Goal: Task Accomplishment & Management: Use online tool/utility

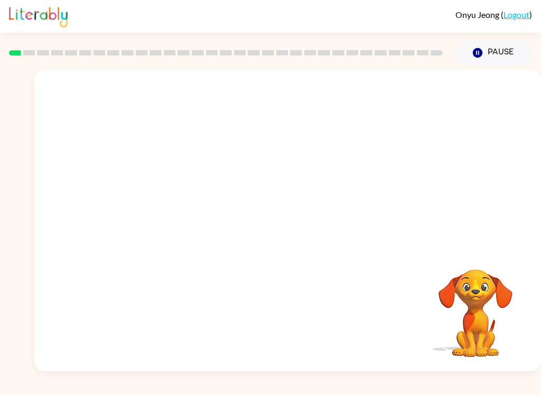
click at [507, 332] on video "Your browser must support playing .mp4 files to use Literably. Please try using…" at bounding box center [475, 306] width 106 height 106
click at [291, 229] on icon "button" at bounding box center [287, 226] width 12 height 12
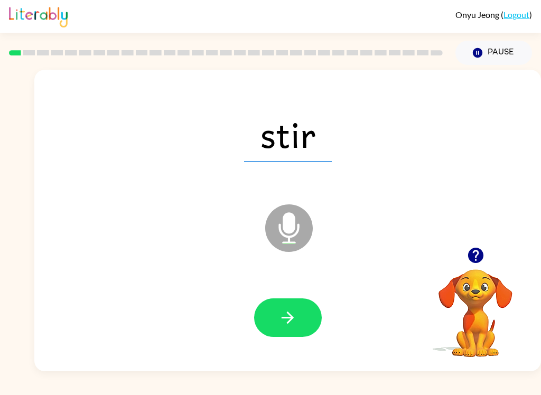
click at [495, 45] on button "Pause Pause" at bounding box center [493, 53] width 77 height 24
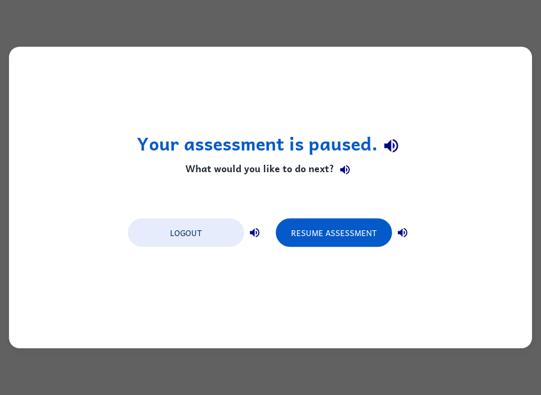
click at [372, 232] on button "Resume Assessment" at bounding box center [334, 233] width 116 height 29
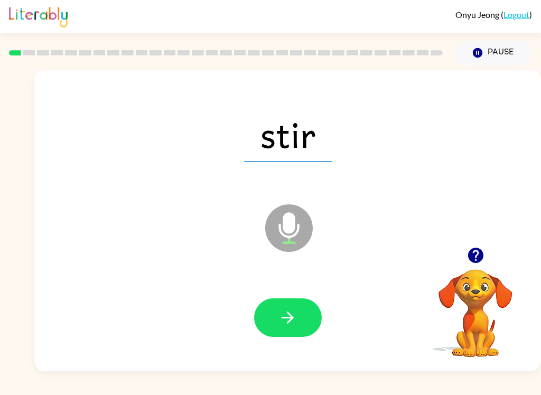
click at [517, 49] on button "Pause Pause" at bounding box center [493, 53] width 77 height 24
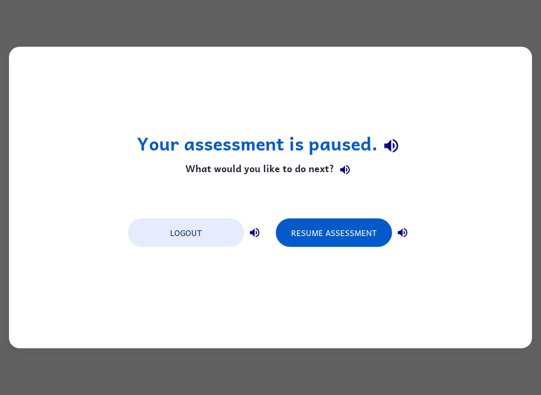
click at [358, 240] on button "Resume Assessment" at bounding box center [334, 233] width 116 height 29
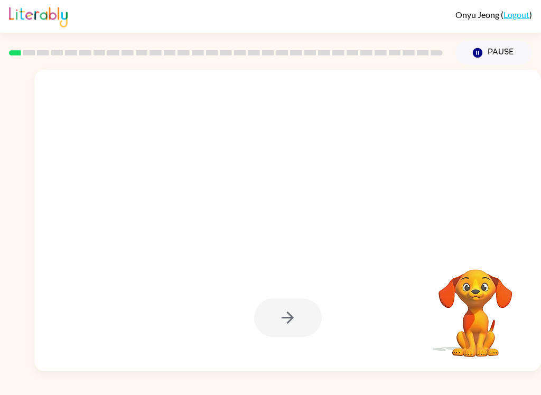
click at [300, 313] on div at bounding box center [288, 317] width 68 height 39
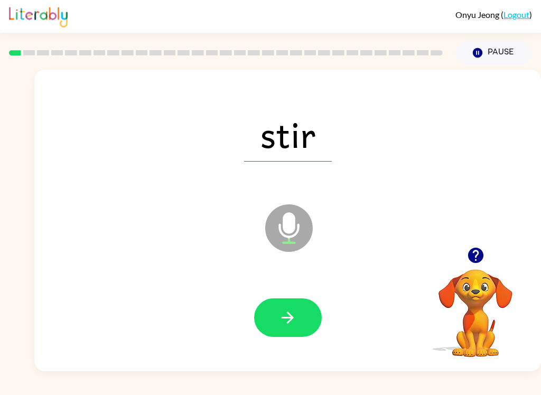
click at [497, 57] on button "Pause Pause" at bounding box center [493, 53] width 77 height 24
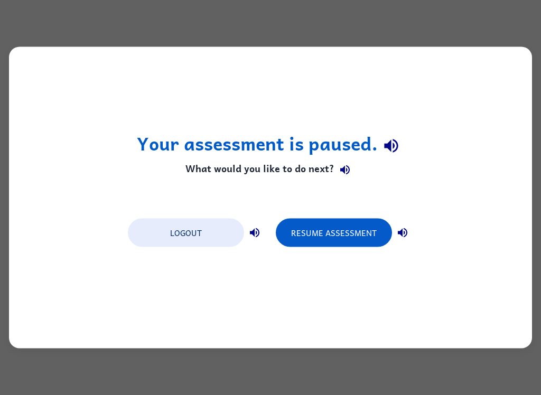
click at [351, 233] on button "Resume Assessment" at bounding box center [334, 233] width 116 height 29
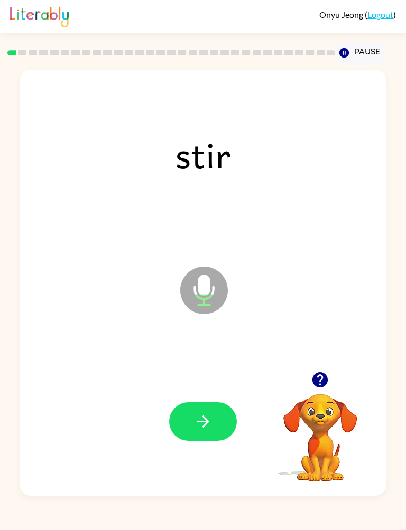
click at [215, 394] on button "button" at bounding box center [203, 421] width 68 height 39
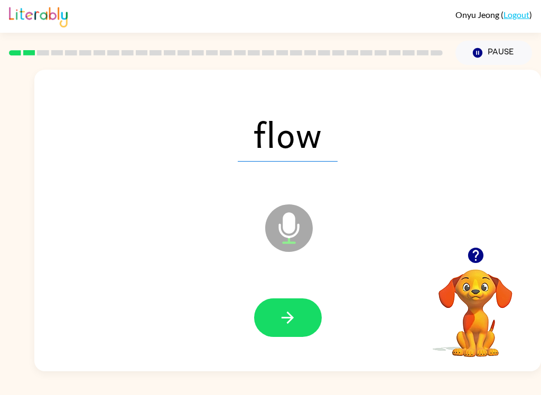
click at [275, 321] on button "button" at bounding box center [288, 317] width 68 height 39
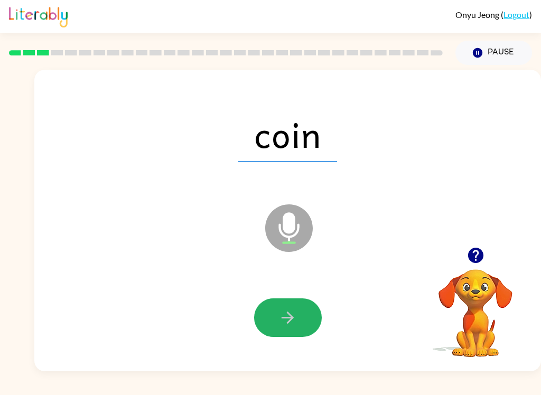
click at [281, 328] on button "button" at bounding box center [288, 317] width 68 height 39
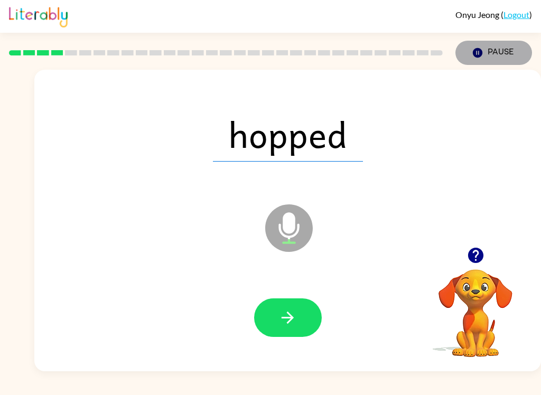
click at [500, 51] on button "Pause Pause" at bounding box center [493, 53] width 77 height 24
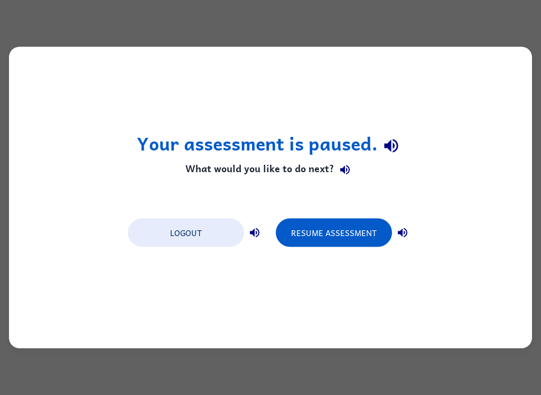
click at [345, 233] on button "Resume Assessment" at bounding box center [334, 233] width 116 height 29
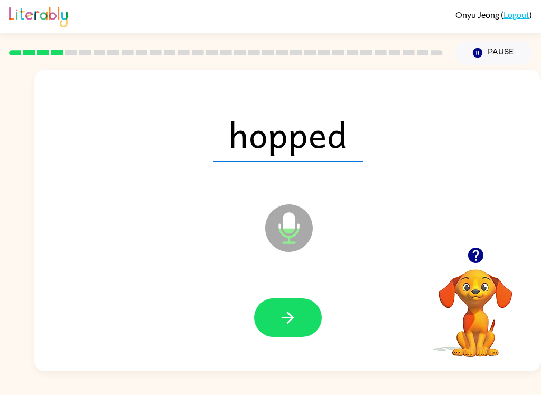
click at [268, 322] on button "button" at bounding box center [288, 317] width 68 height 39
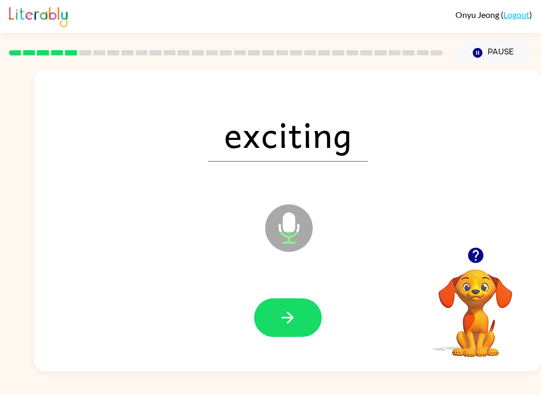
click at [288, 316] on icon "button" at bounding box center [287, 317] width 18 height 18
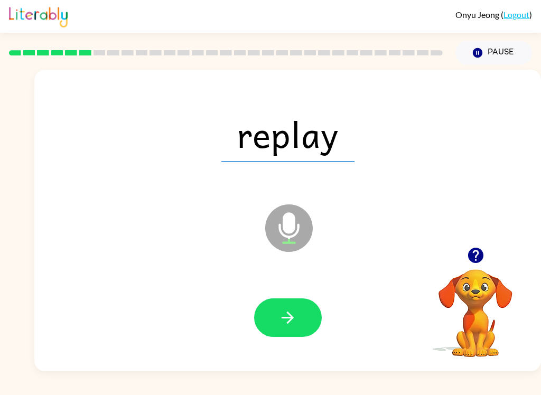
click at [286, 319] on icon "button" at bounding box center [287, 317] width 18 height 18
click at [285, 314] on icon "button" at bounding box center [287, 317] width 18 height 18
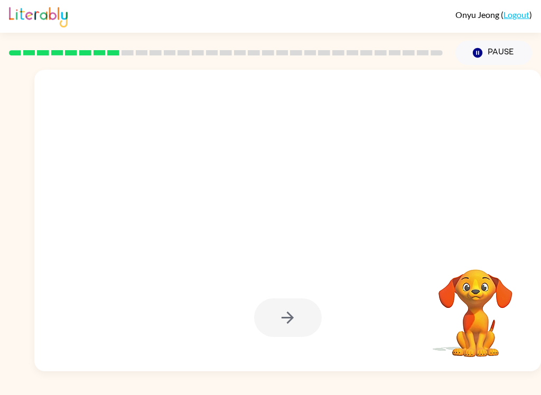
click at [498, 58] on button "Pause Pause" at bounding box center [493, 53] width 77 height 24
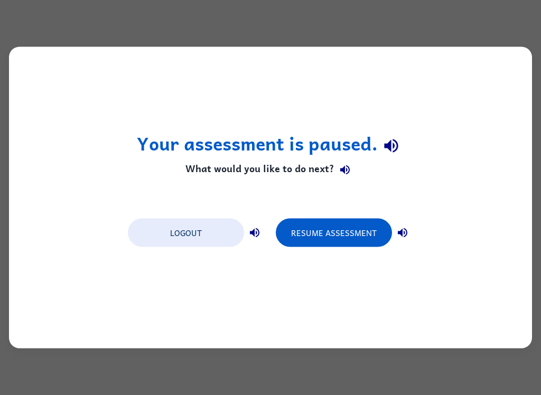
click at [359, 231] on button "Resume Assessment" at bounding box center [334, 233] width 116 height 29
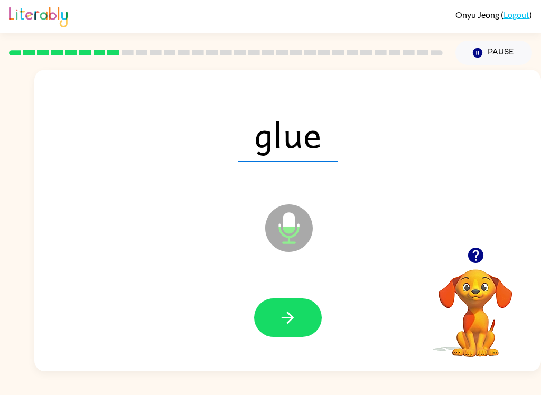
click at [290, 322] on icon "button" at bounding box center [287, 318] width 12 height 12
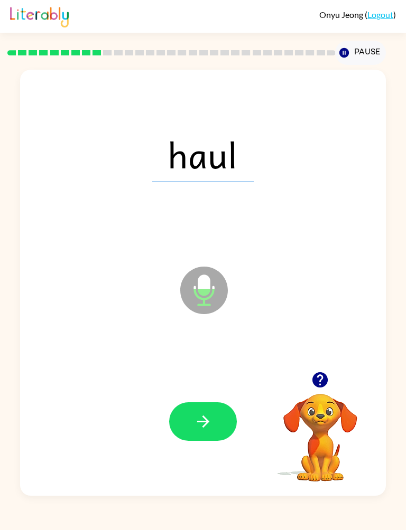
click at [216, 394] on button "button" at bounding box center [203, 421] width 68 height 39
click at [213, 394] on button "button" at bounding box center [203, 421] width 68 height 39
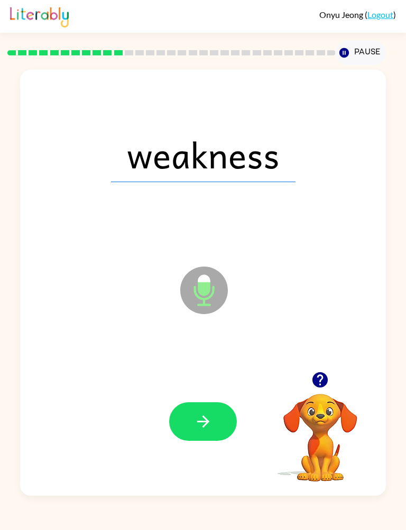
click at [215, 394] on button "button" at bounding box center [203, 421] width 68 height 39
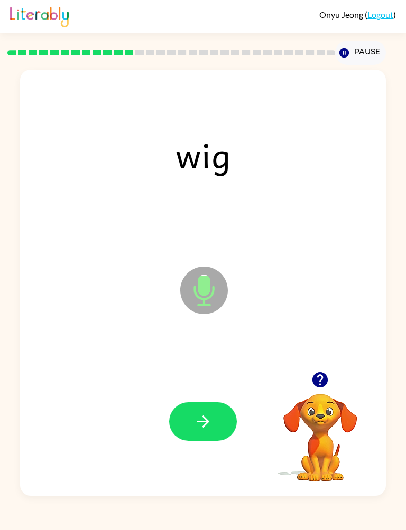
click at [205, 394] on icon "button" at bounding box center [202, 421] width 12 height 12
click at [209, 394] on icon "button" at bounding box center [203, 421] width 18 height 18
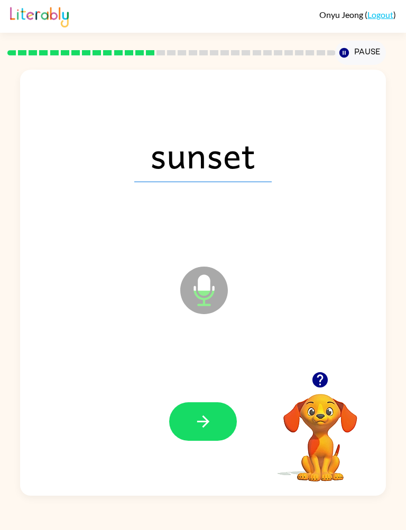
click at [218, 394] on button "button" at bounding box center [203, 421] width 68 height 39
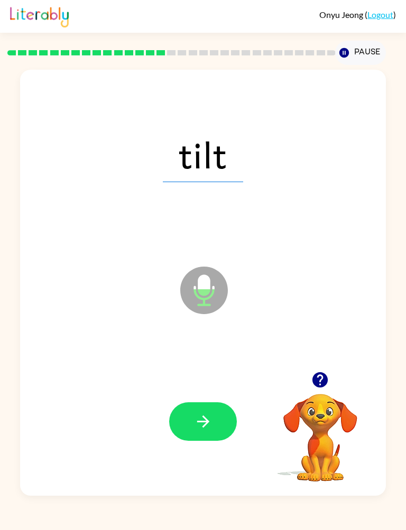
click at [226, 394] on button "button" at bounding box center [203, 421] width 68 height 39
click at [223, 394] on button "button" at bounding box center [203, 421] width 68 height 39
click at [230, 394] on button "button" at bounding box center [203, 421] width 68 height 39
click at [216, 394] on button "button" at bounding box center [203, 421] width 68 height 39
click at [209, 394] on icon "button" at bounding box center [203, 421] width 18 height 18
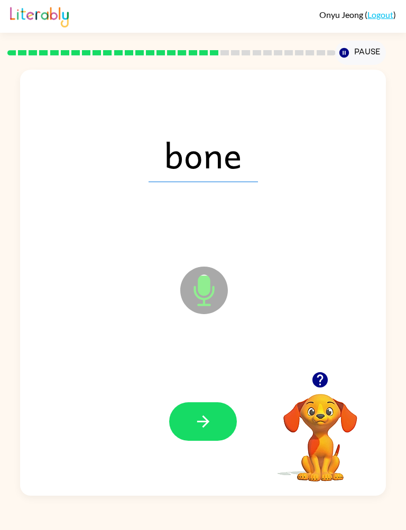
click at [218, 394] on button "button" at bounding box center [203, 421] width 68 height 39
click at [205, 394] on icon "button" at bounding box center [202, 421] width 12 height 12
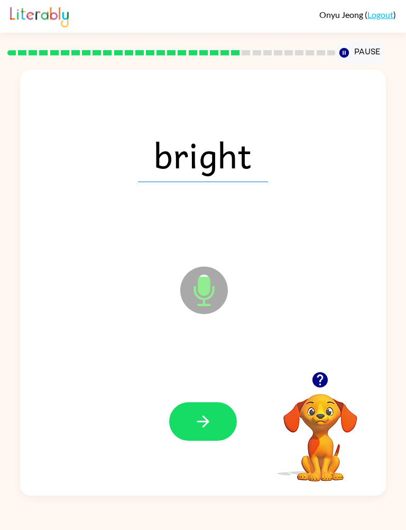
click at [212, 394] on button "button" at bounding box center [203, 421] width 68 height 39
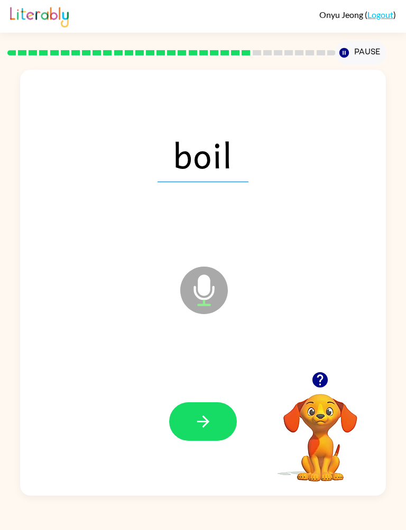
click at [204, 394] on icon "button" at bounding box center [203, 421] width 18 height 18
click at [206, 394] on icon "button" at bounding box center [203, 421] width 18 height 18
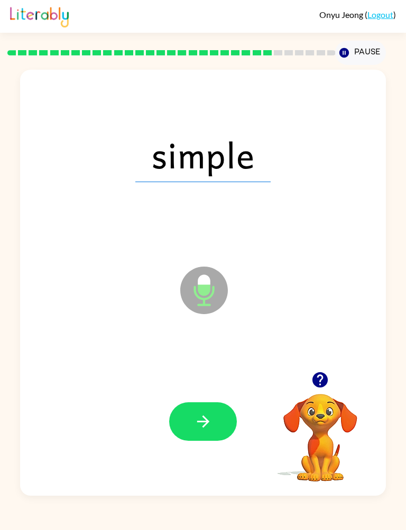
click at [211, 394] on icon "button" at bounding box center [203, 421] width 18 height 18
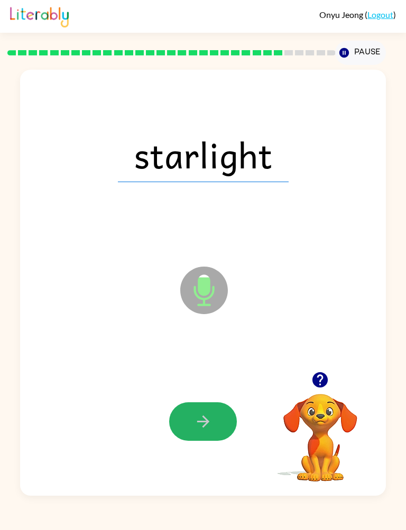
click at [204, 394] on icon "button" at bounding box center [202, 421] width 12 height 12
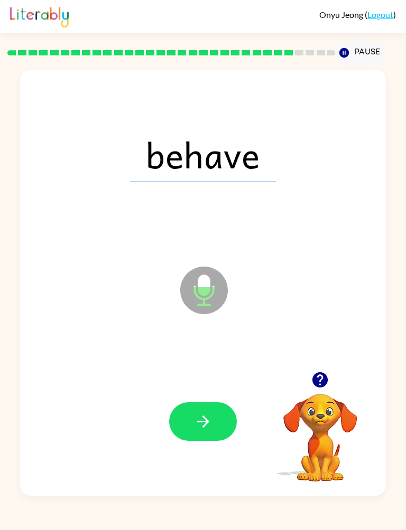
click at [214, 394] on button "button" at bounding box center [203, 421] width 68 height 39
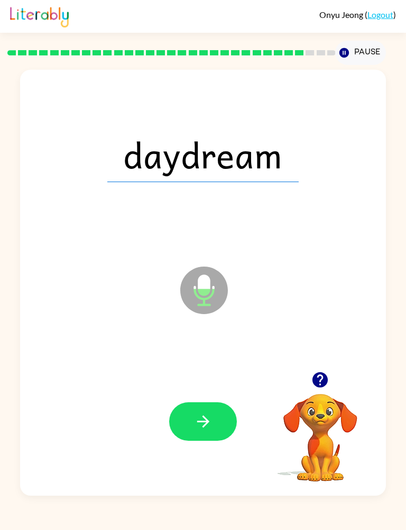
click at [215, 393] on div at bounding box center [203, 421] width 344 height 128
click at [202, 392] on div at bounding box center [203, 421] width 344 height 128
click at [210, 394] on button "button" at bounding box center [203, 421] width 68 height 39
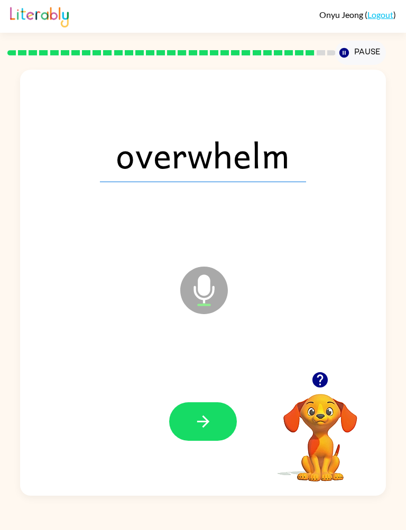
click at [209, 394] on button "button" at bounding box center [203, 421] width 68 height 39
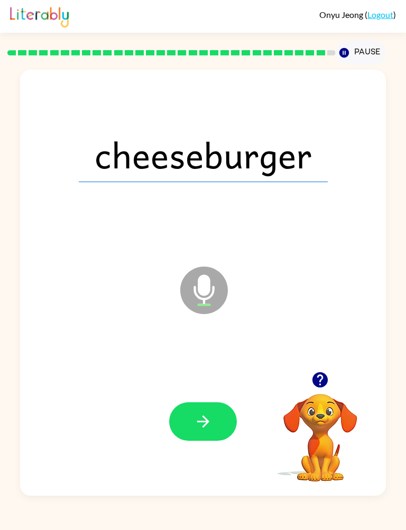
click at [203, 394] on icon "button" at bounding box center [203, 421] width 18 height 18
